Goal: Find specific page/section: Find specific page/section

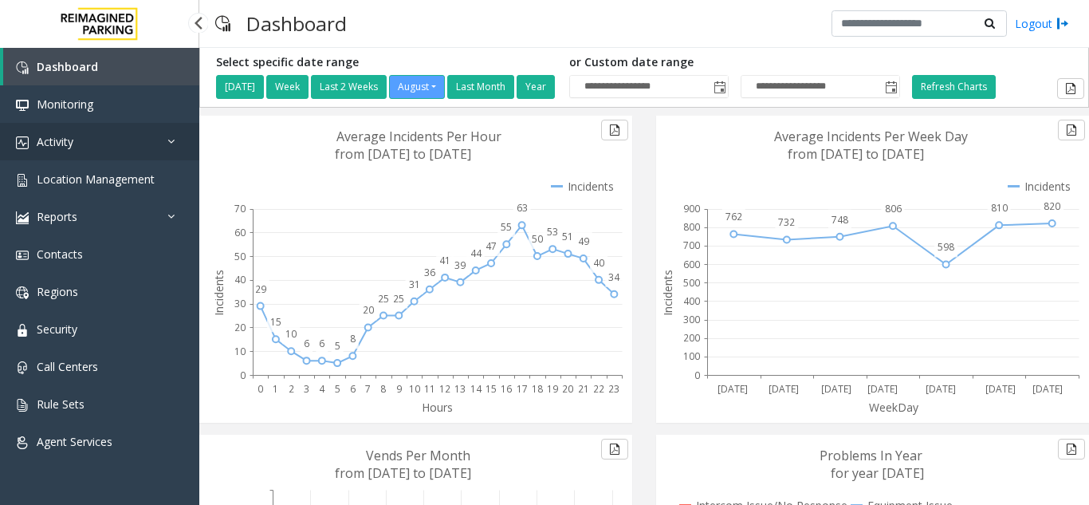
drag, startPoint x: 0, startPoint y: 0, endPoint x: 91, endPoint y: 149, distance: 174.6
click at [91, 149] on link "Activity" at bounding box center [99, 141] width 199 height 37
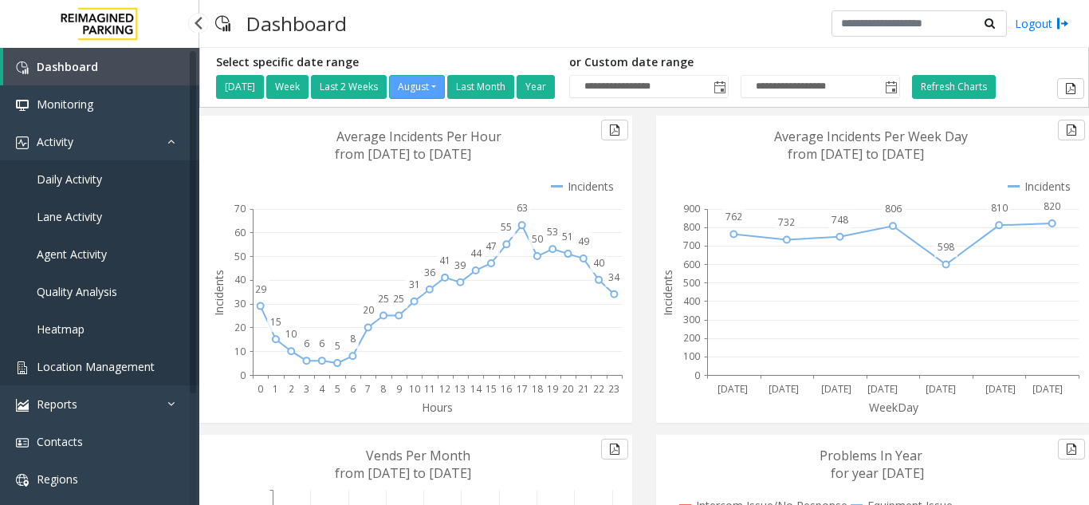
click at [104, 364] on span "Location Management" at bounding box center [96, 366] width 118 height 15
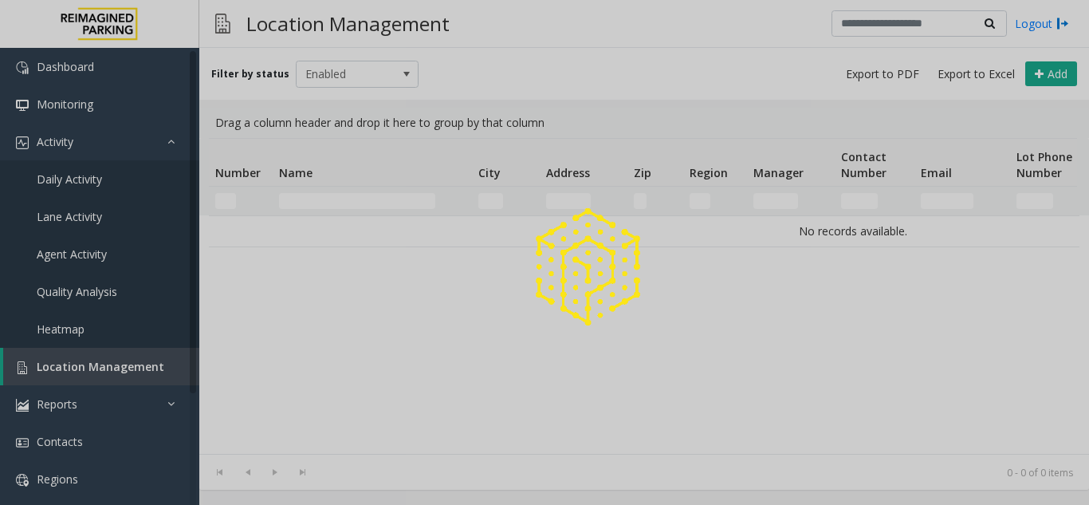
click at [324, 199] on div at bounding box center [544, 252] width 1089 height 505
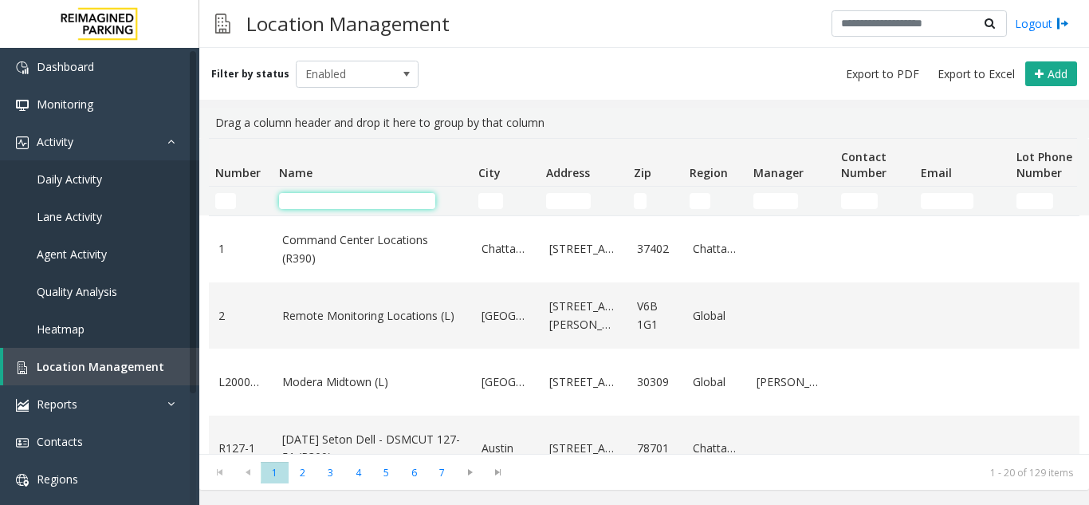
click at [314, 201] on input "Name Filter" at bounding box center [357, 201] width 156 height 16
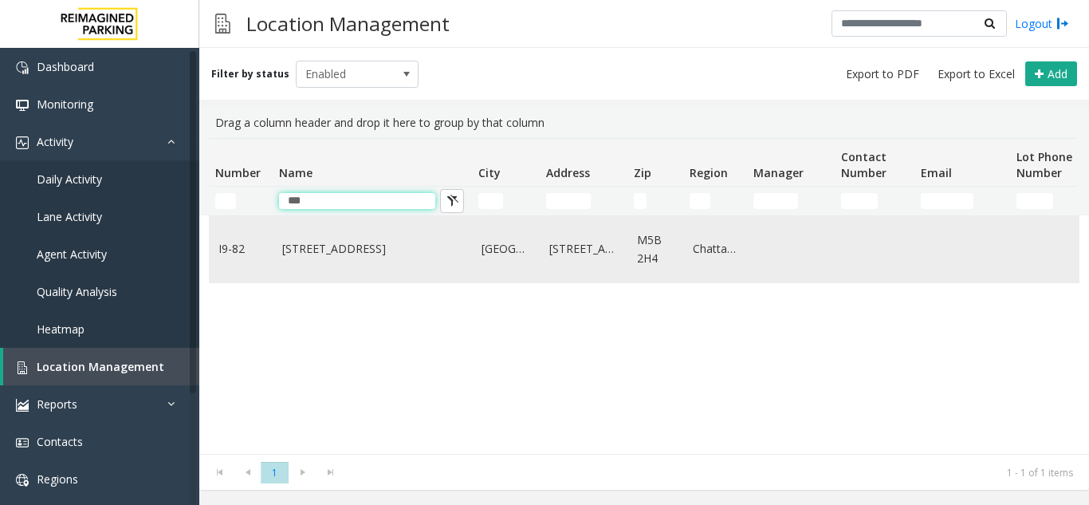
type input "***"
click at [369, 248] on link "[STREET_ADDRESS]" at bounding box center [372, 249] width 180 height 18
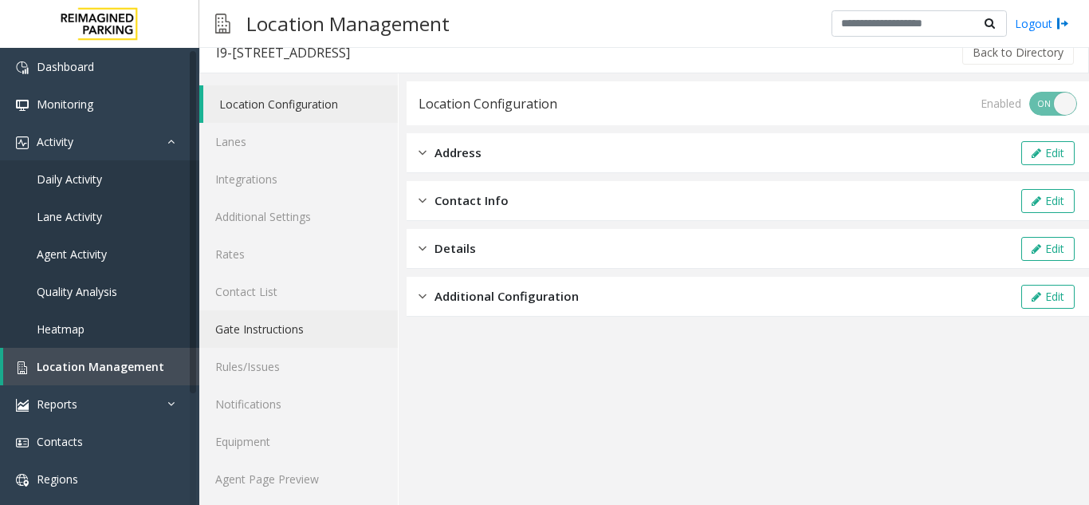
scroll to position [21, 0]
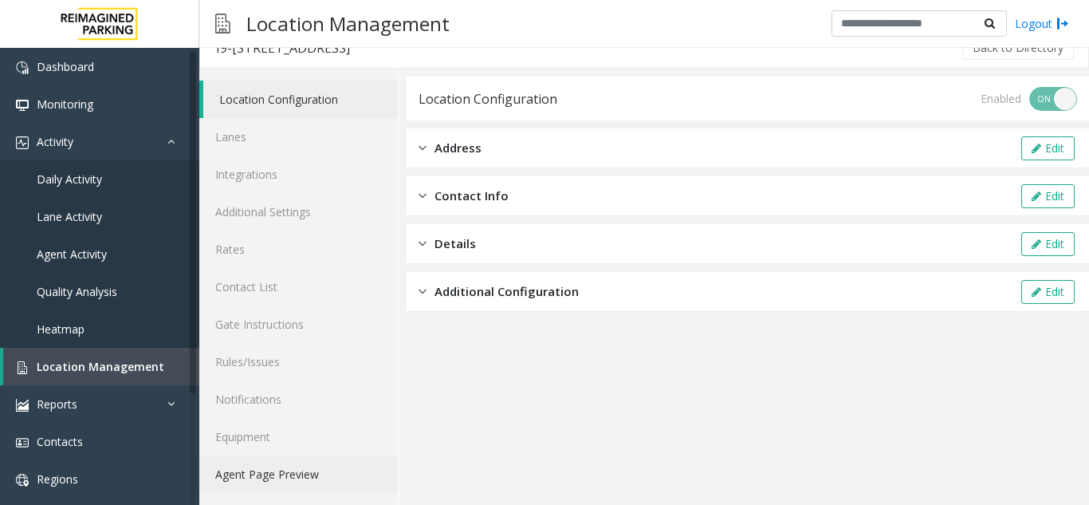
click at [299, 474] on link "Agent Page Preview" at bounding box center [298, 473] width 199 height 37
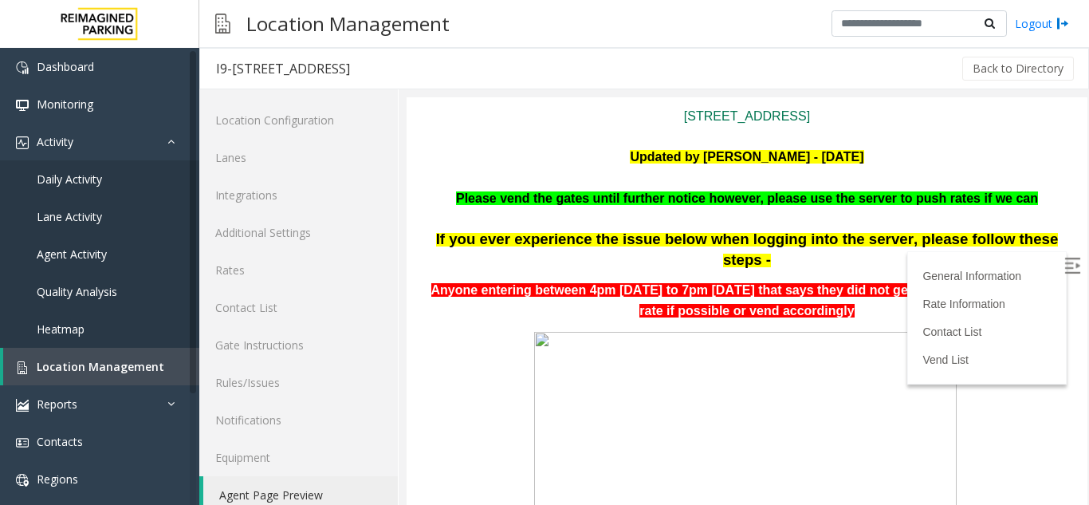
scroll to position [239, 0]
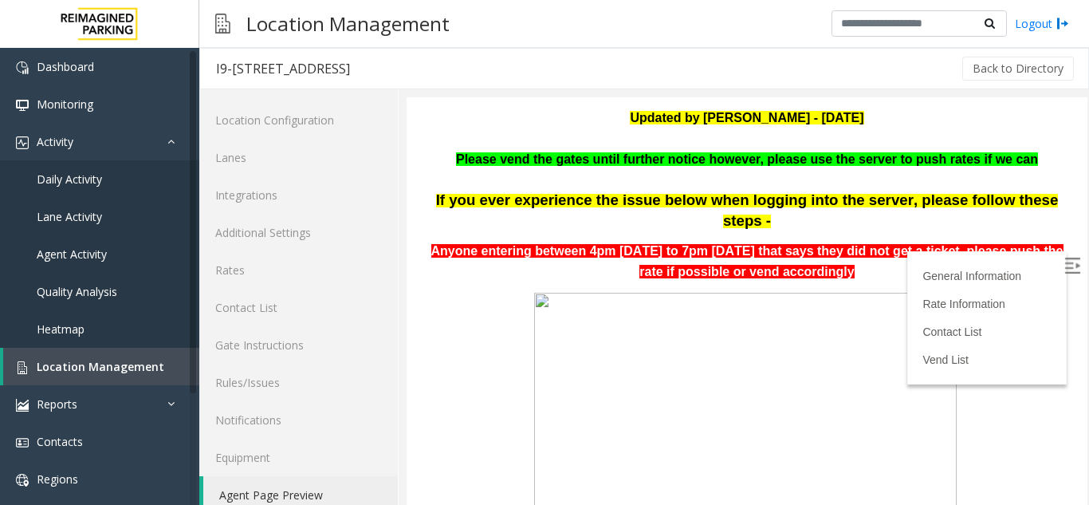
click at [1065, 267] on img at bounding box center [1073, 266] width 16 height 16
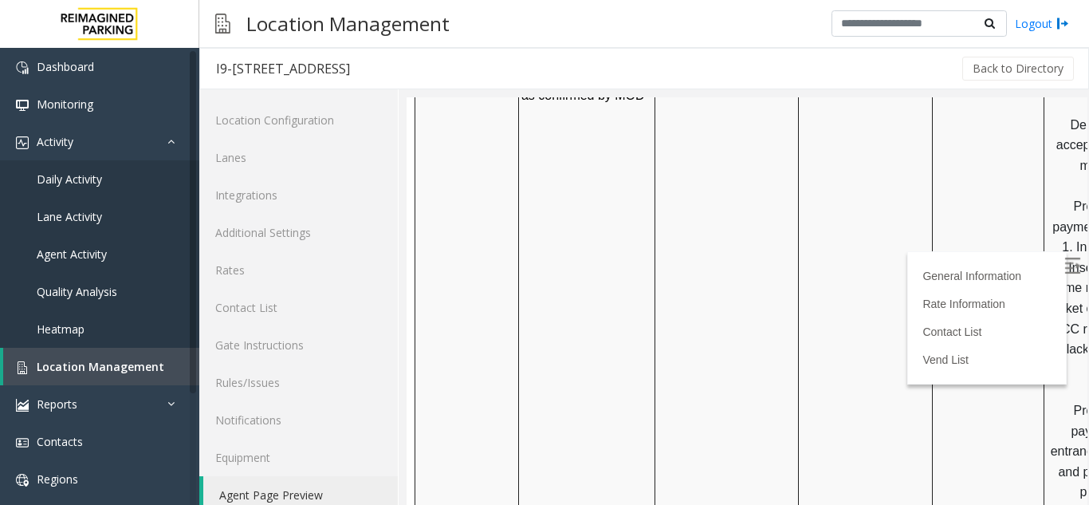
scroll to position [2233, 0]
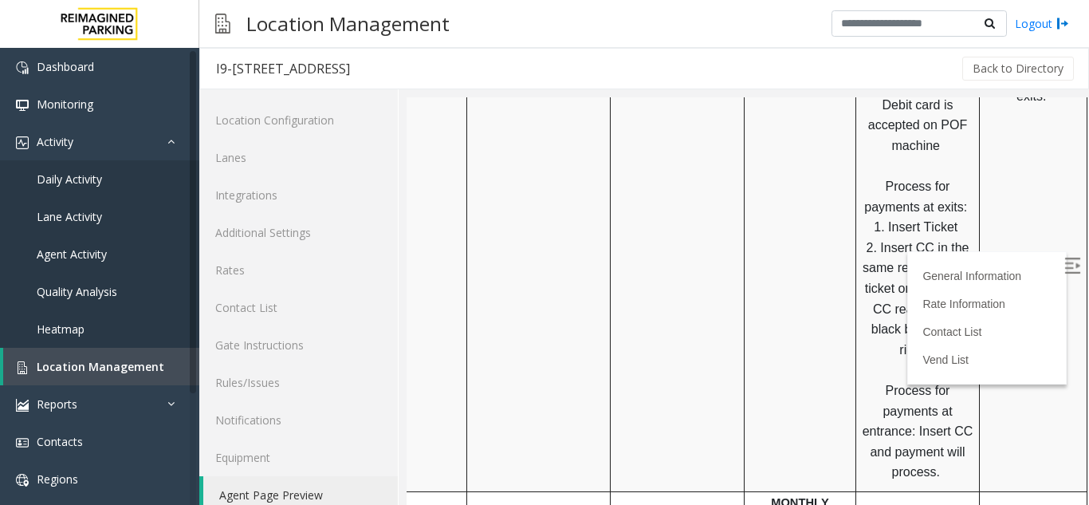
drag, startPoint x: 848, startPoint y: 323, endPoint x: 1099, endPoint y: 318, distance: 251.2
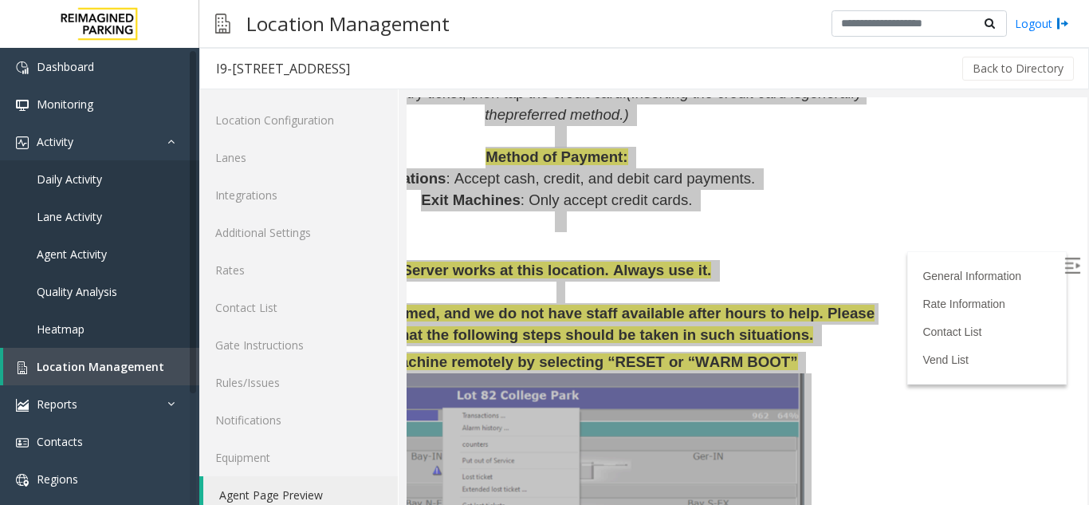
scroll to position [1435, 212]
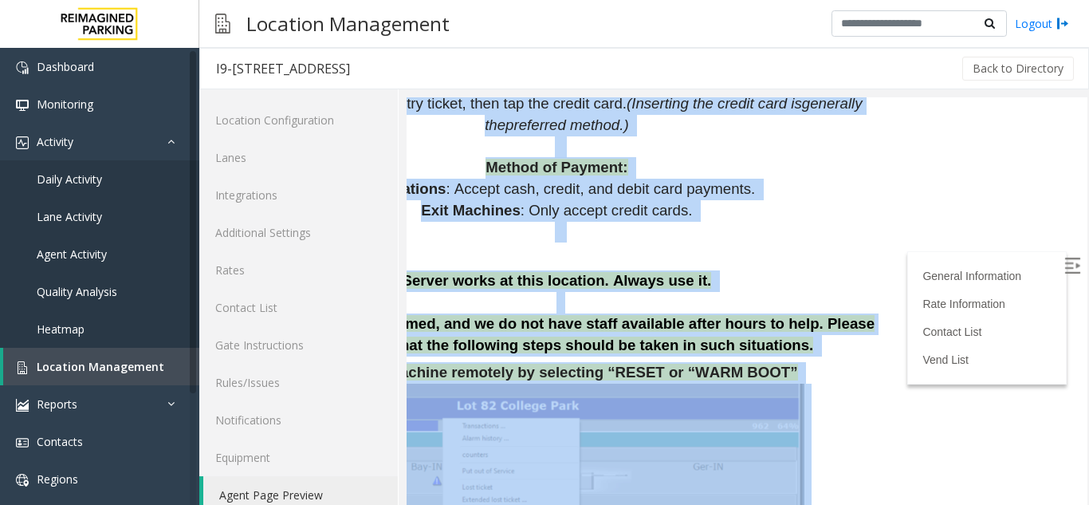
click at [677, 270] on p "Server works at this location. Always use it." at bounding box center [558, 281] width 657 height 22
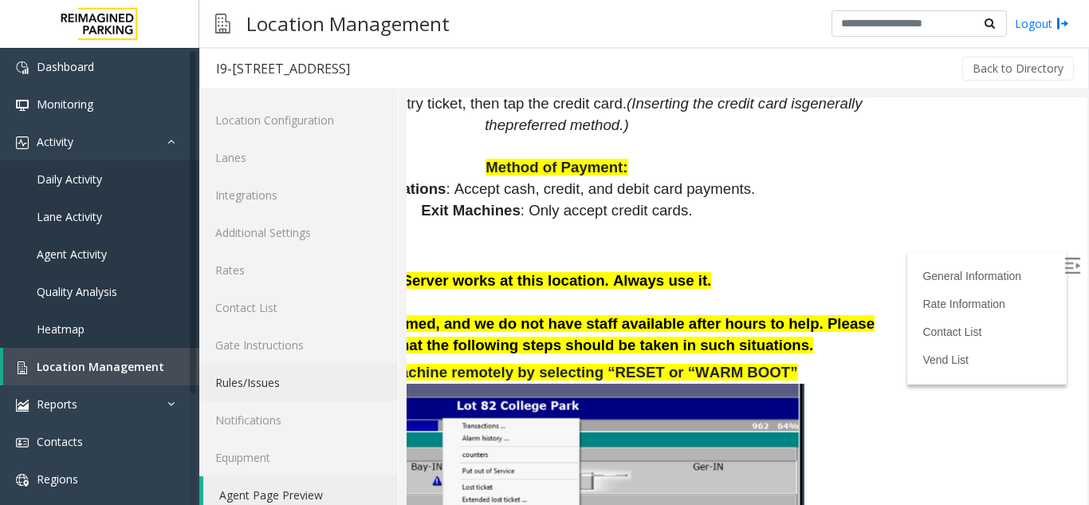
click at [250, 378] on link "Rules/Issues" at bounding box center [298, 382] width 199 height 37
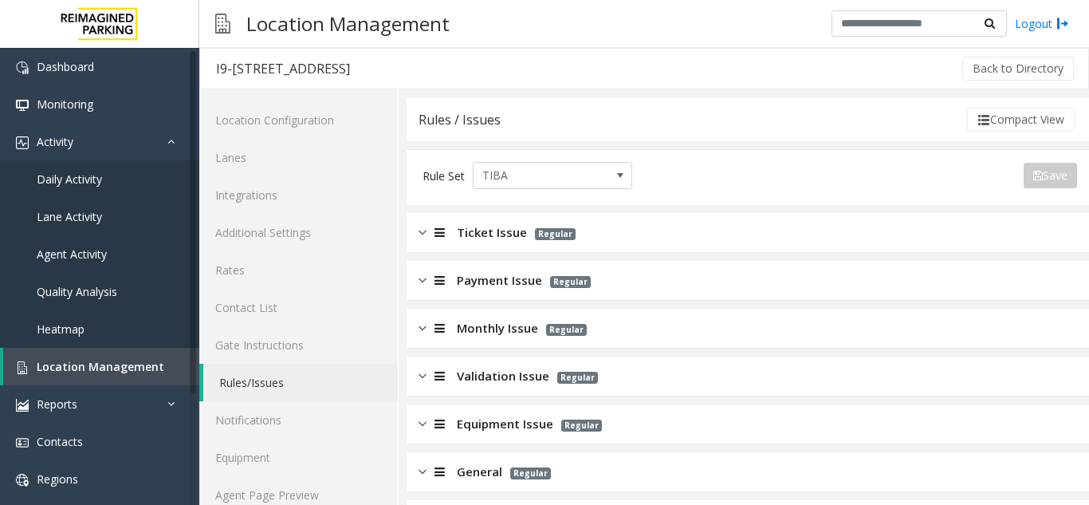
click at [470, 226] on span "Ticket Issue" at bounding box center [492, 232] width 70 height 18
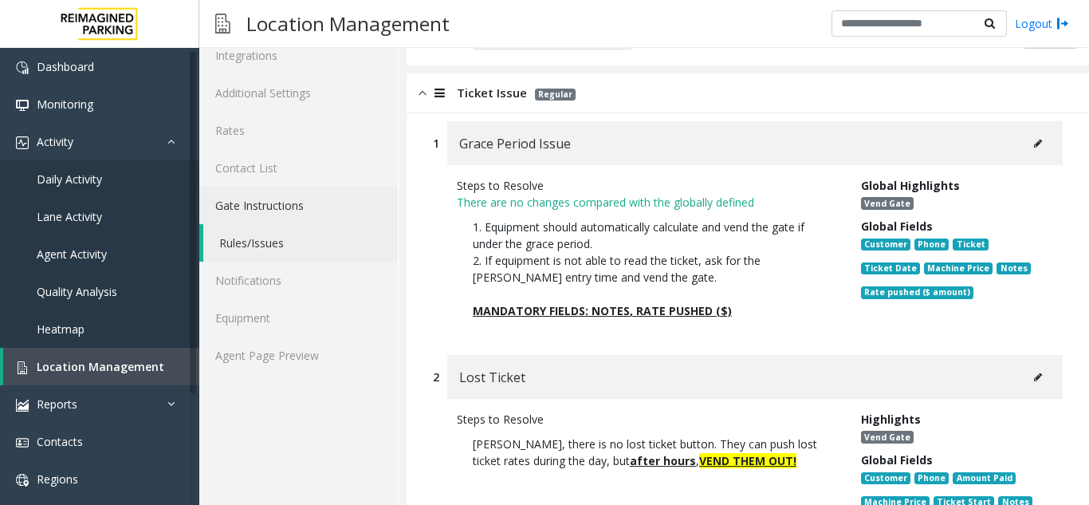
scroll to position [80, 0]
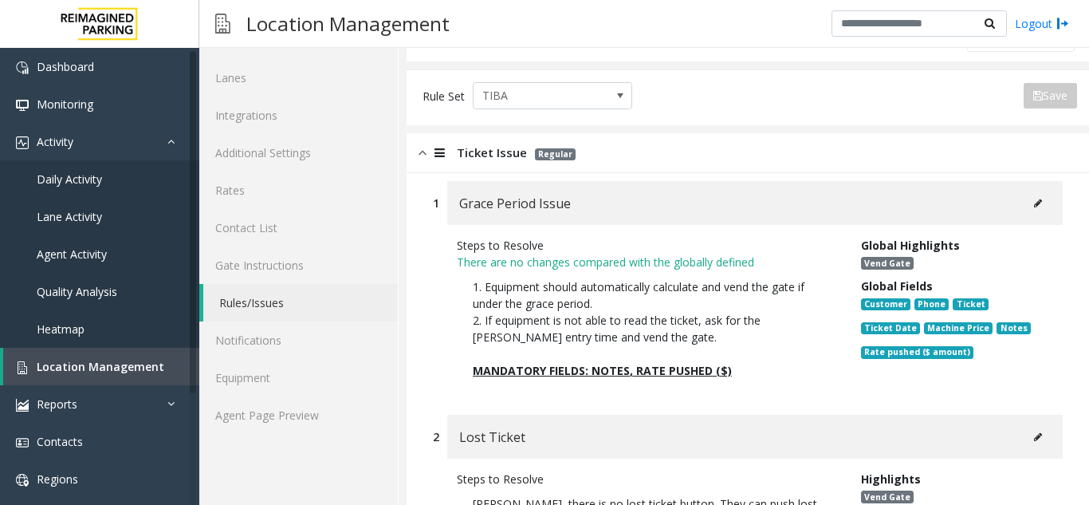
click at [429, 156] on div at bounding box center [438, 153] width 22 height 18
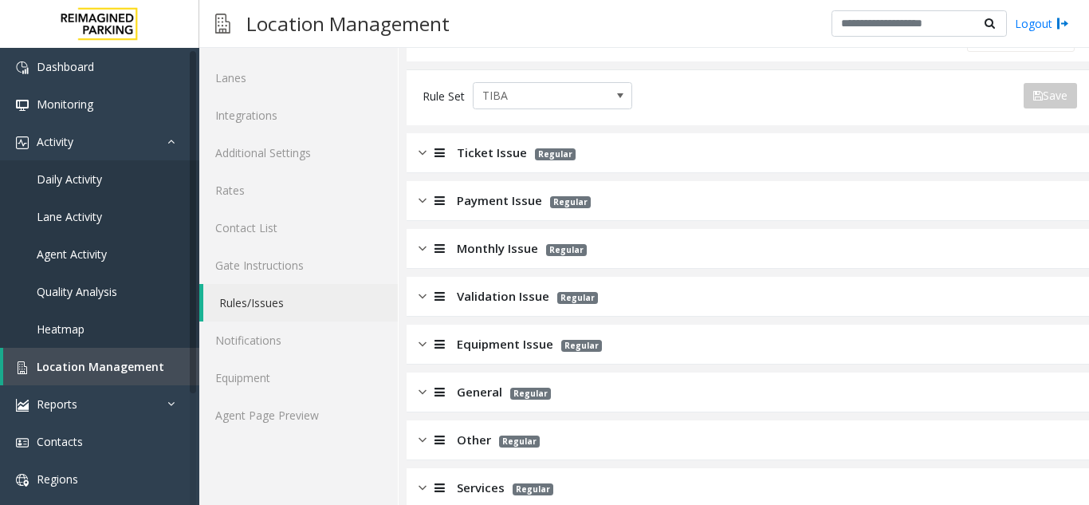
click at [457, 195] on span "Payment Issue" at bounding box center [499, 200] width 85 height 18
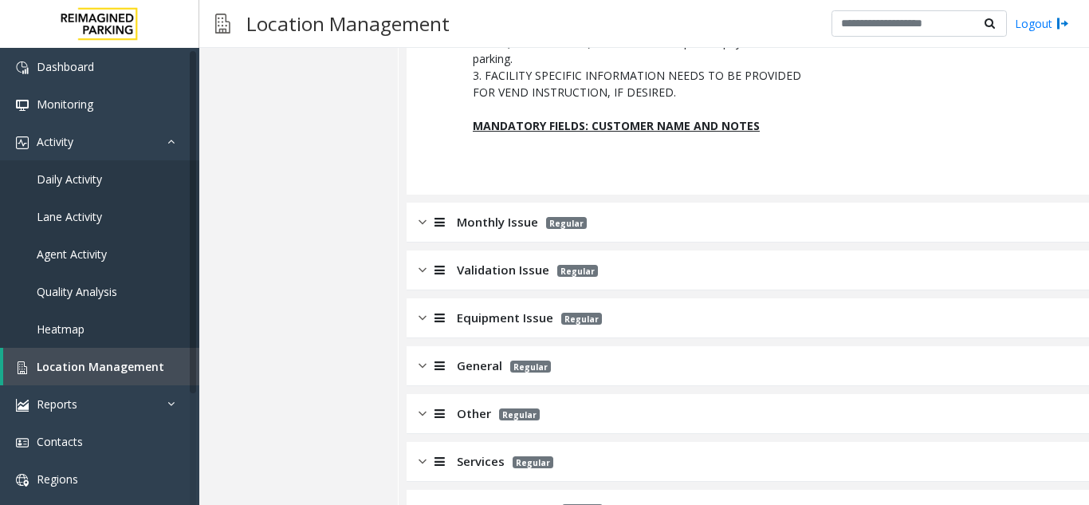
scroll to position [3349, 0]
click at [106, 378] on link "Location Management" at bounding box center [101, 366] width 196 height 37
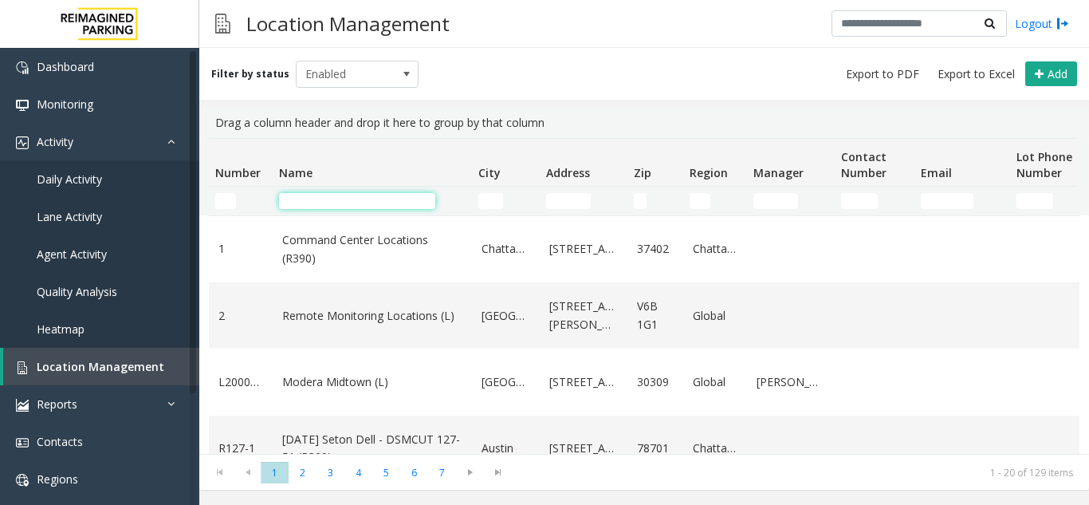
click at [316, 204] on input "Name Filter" at bounding box center [357, 201] width 156 height 16
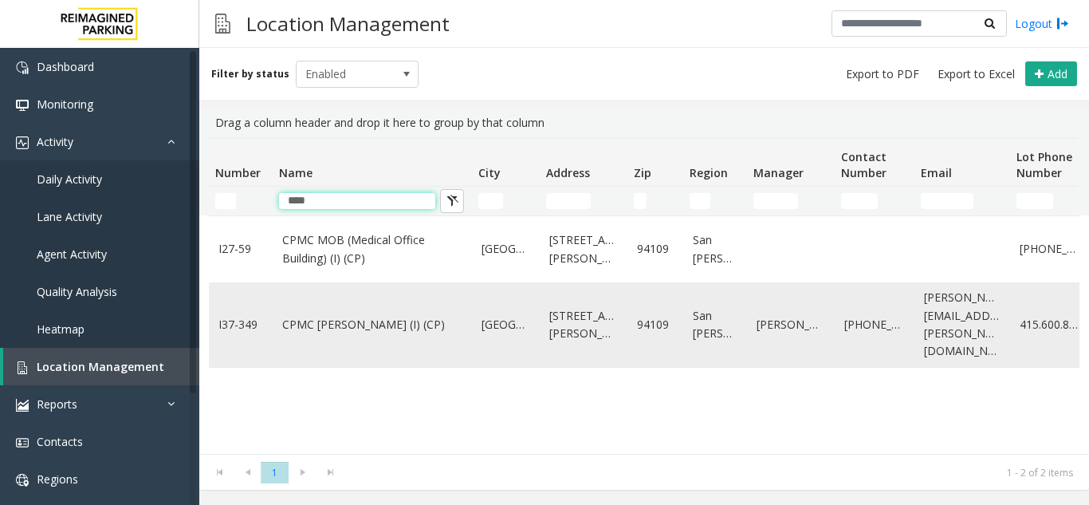
type input "****"
click at [328, 317] on link "CPMC Van Ness (I) (CP)" at bounding box center [372, 325] width 180 height 18
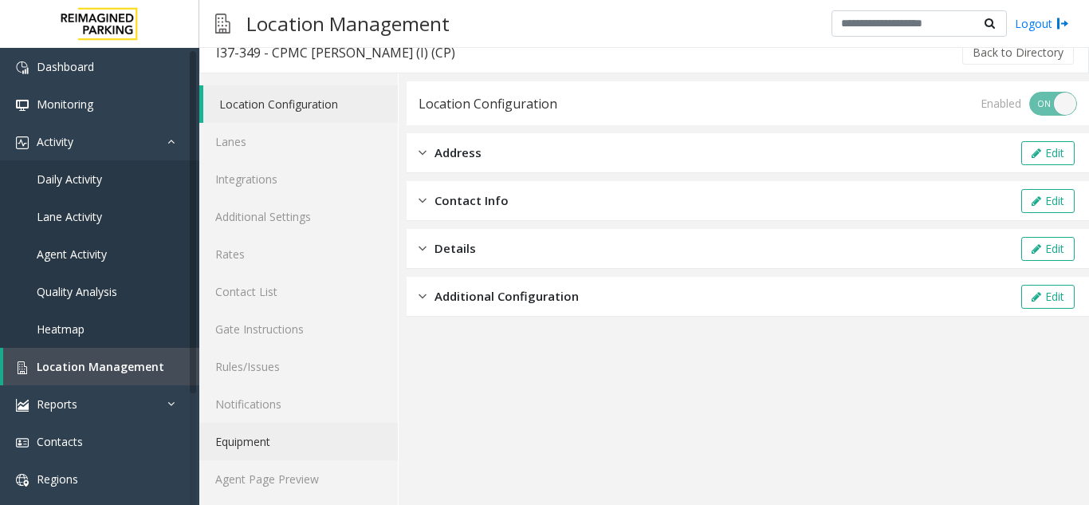
scroll to position [21, 0]
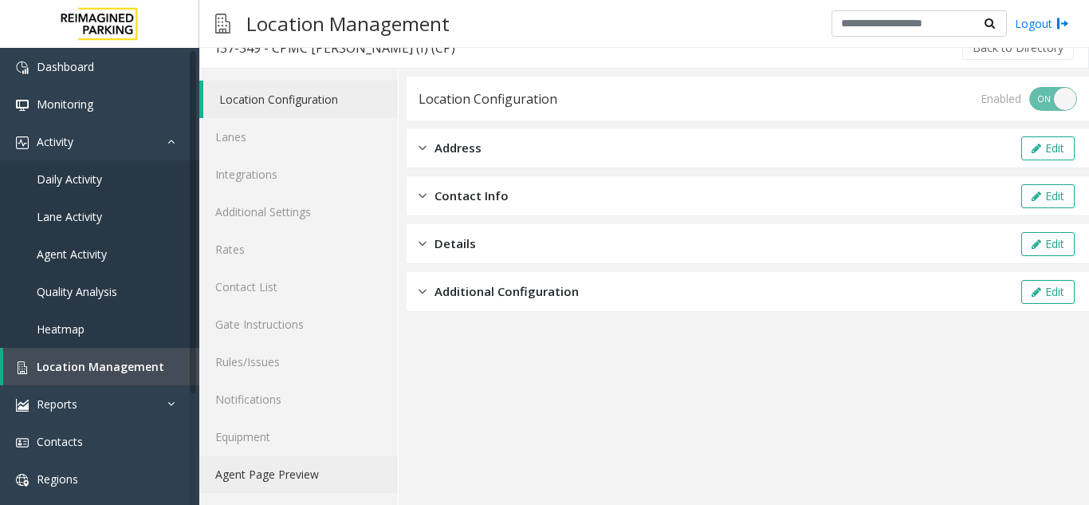
click at [288, 459] on link "Agent Page Preview" at bounding box center [298, 473] width 199 height 37
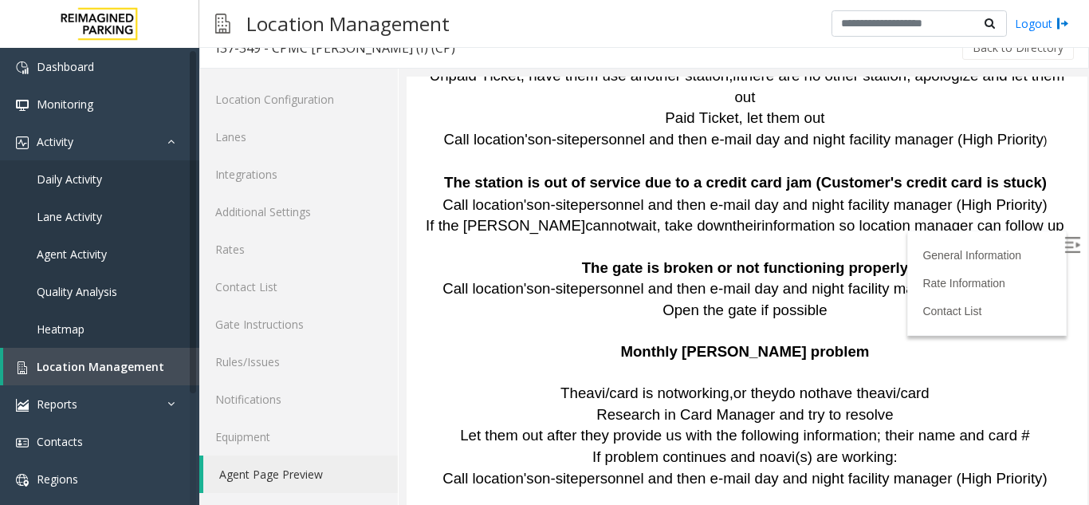
scroll to position [2472, 0]
